Goal: Task Accomplishment & Management: Manage account settings

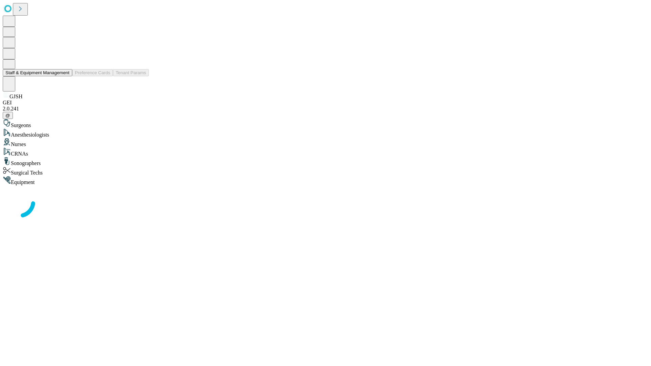
click at [65, 76] on button "Staff & Equipment Management" at bounding box center [38, 72] width 70 height 7
